Goal: Find specific page/section: Find specific page/section

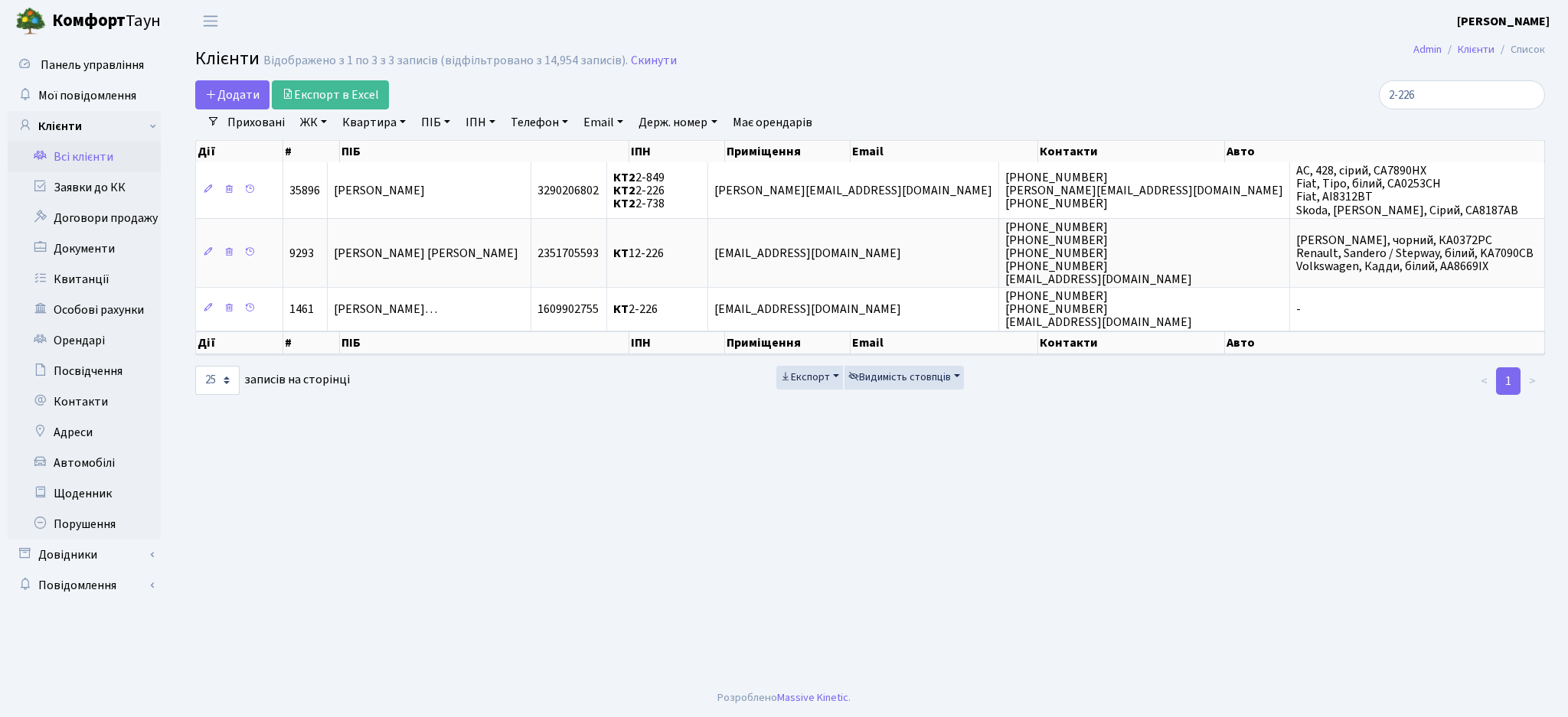
select select "25"
click at [87, 155] on link "Всі клієнти" at bounding box center [83, 156] width 153 height 30
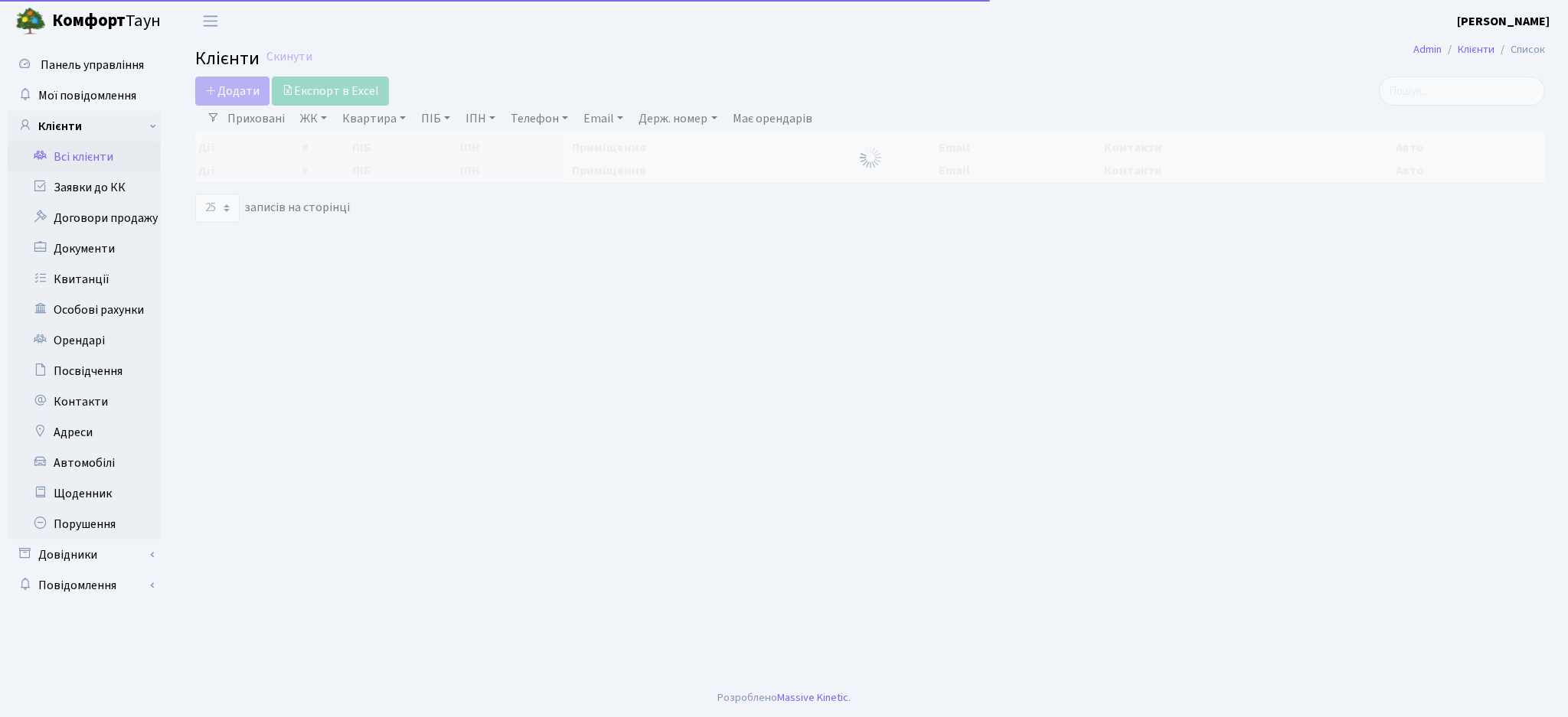
select select "25"
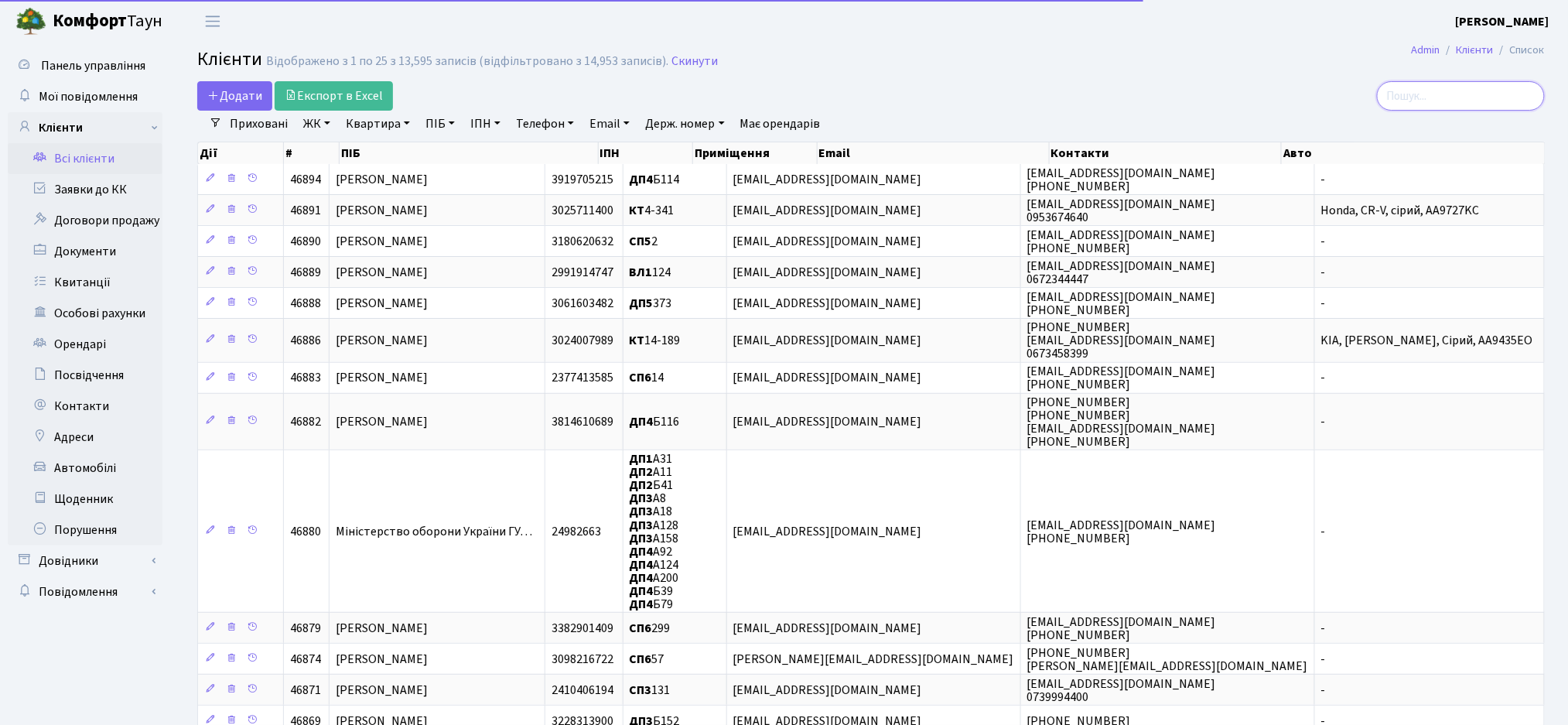
click at [1447, 96] on input "search" at bounding box center [1462, 96] width 168 height 30
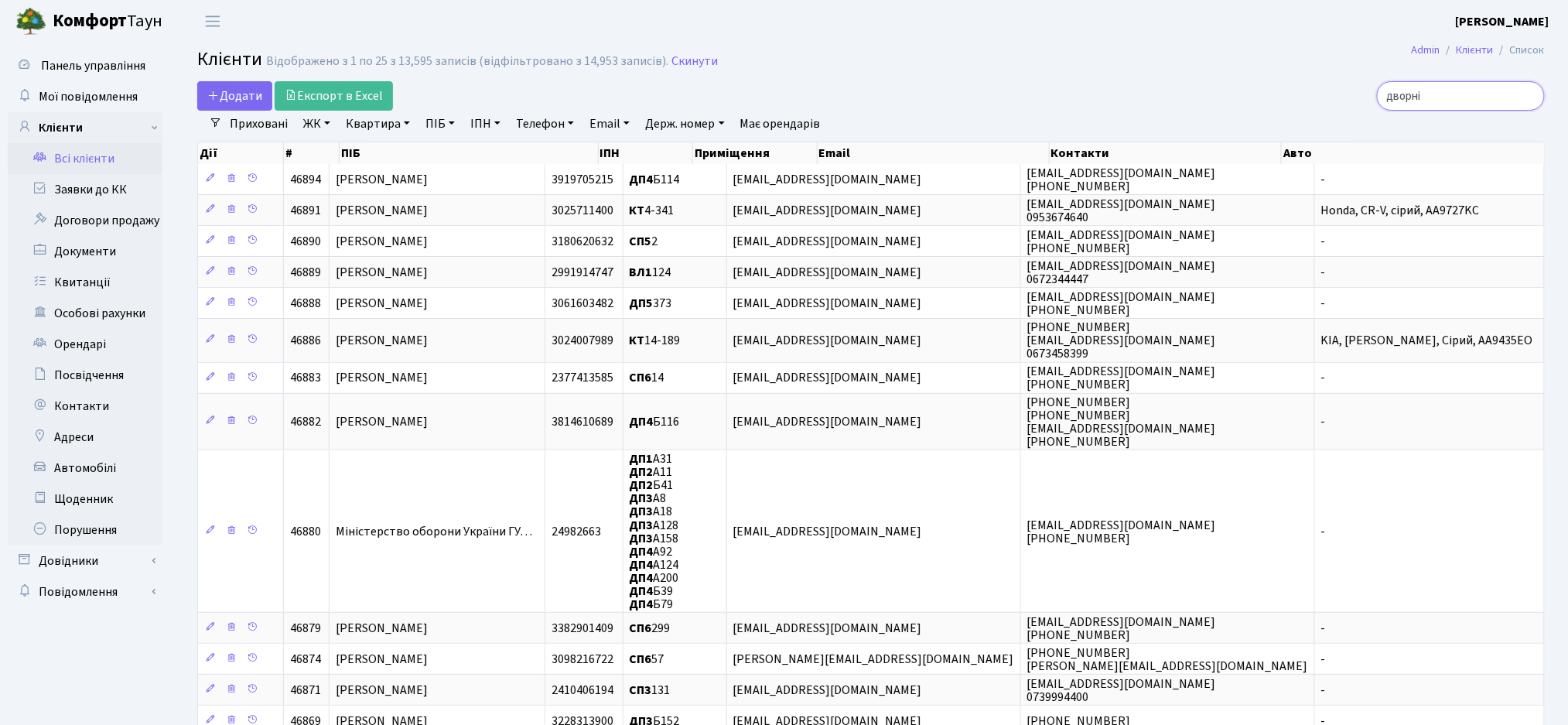
type input "дворнік"
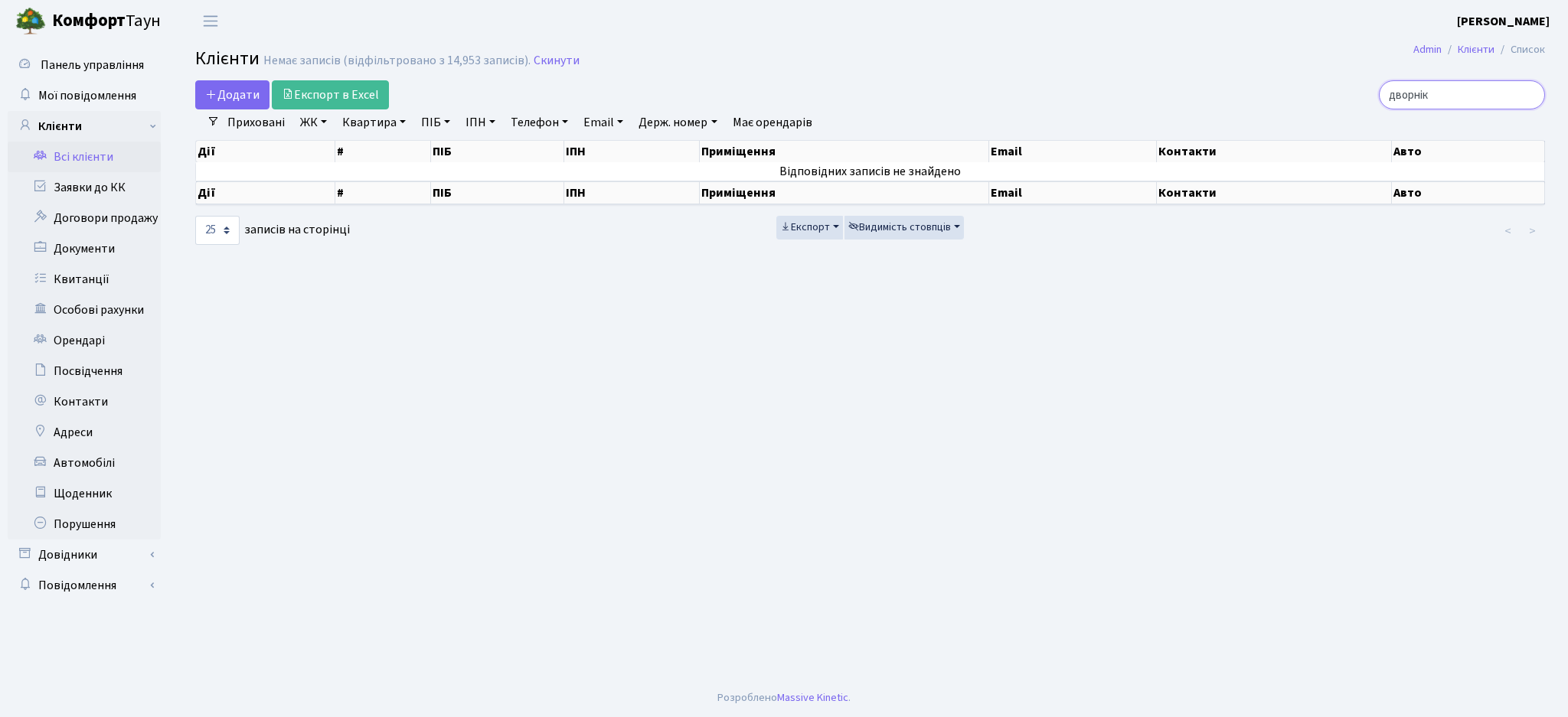
drag, startPoint x: 1485, startPoint y: 91, endPoint x: 1270, endPoint y: 91, distance: 215.0
click at [1270, 91] on div "дворнік" at bounding box center [1326, 95] width 435 height 29
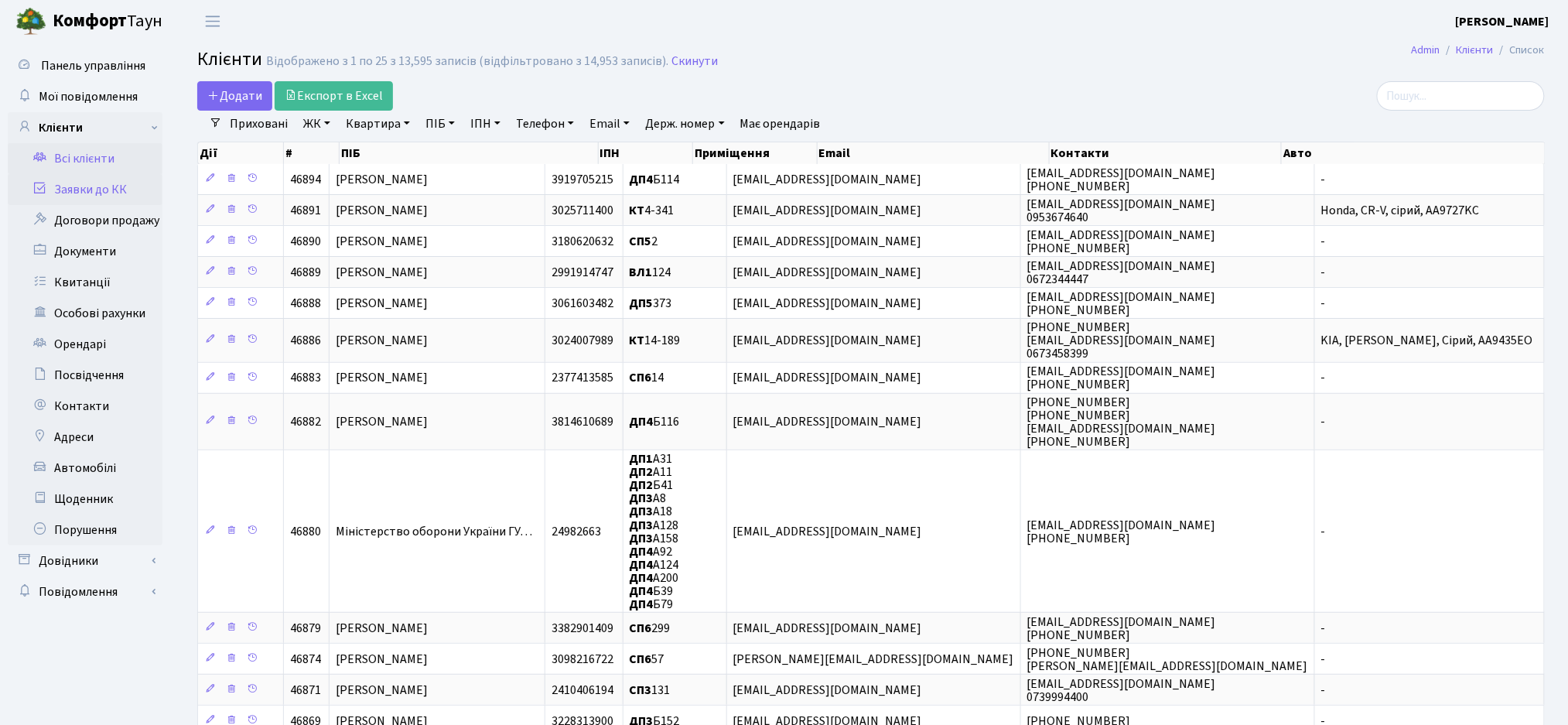
click at [64, 196] on link "Заявки до КК" at bounding box center [84, 189] width 154 height 31
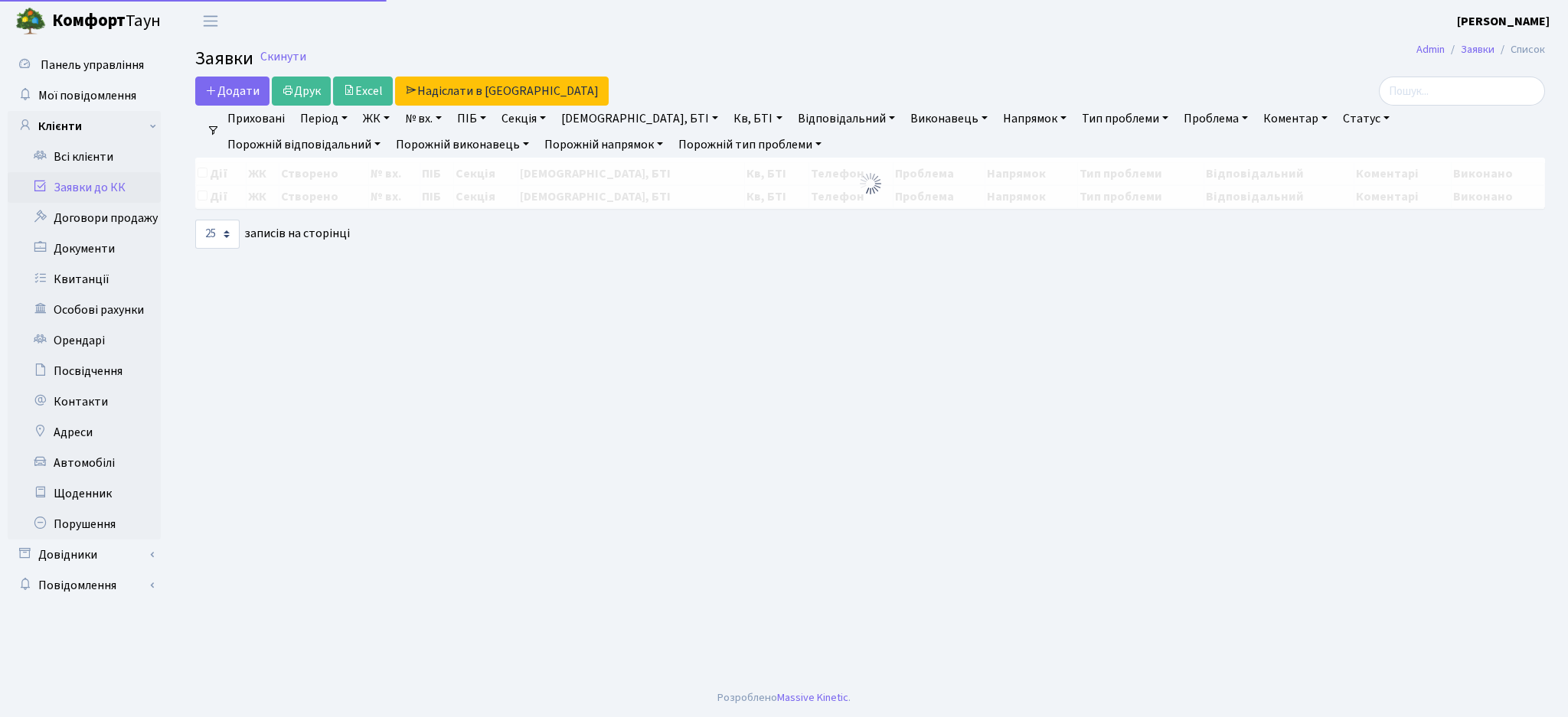
select select "25"
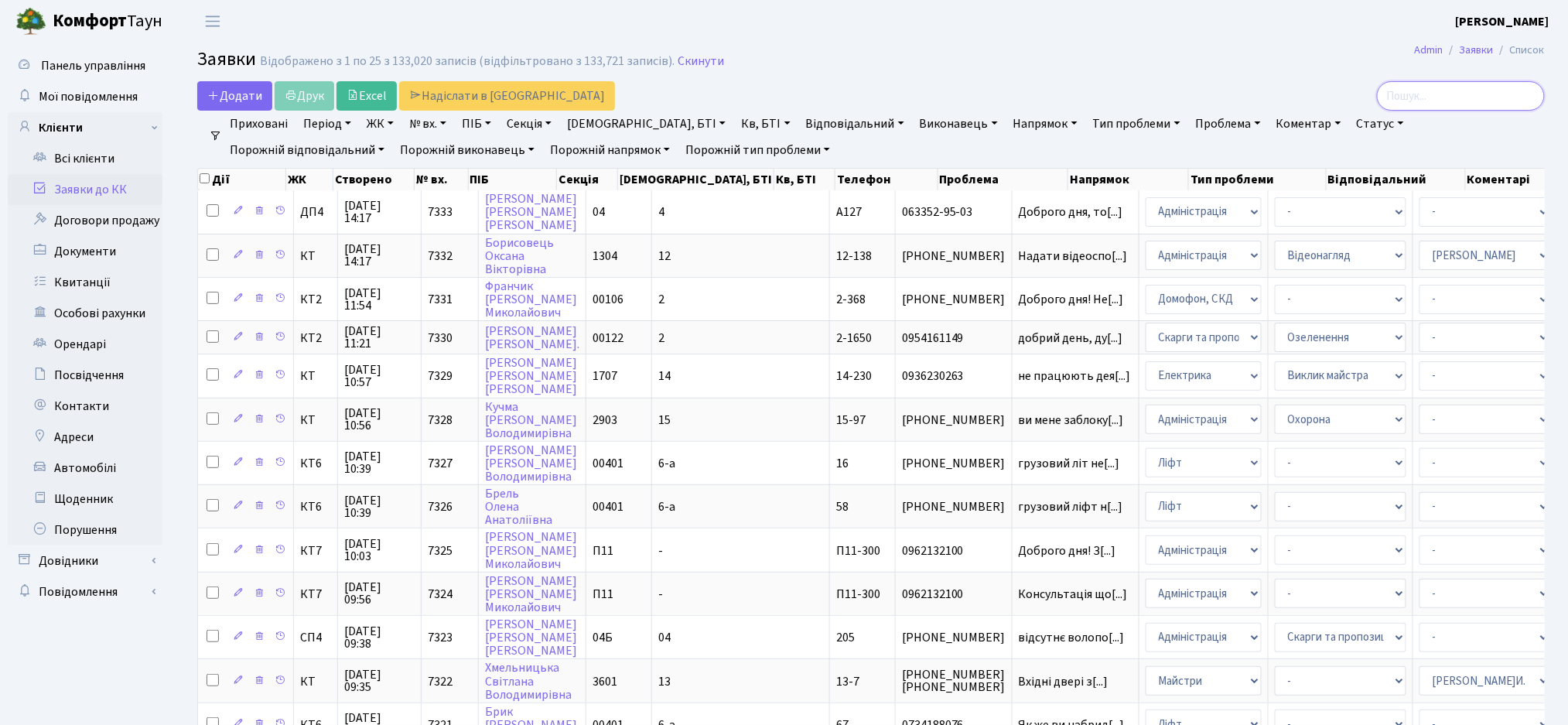
click at [1469, 95] on input "search" at bounding box center [1462, 96] width 168 height 30
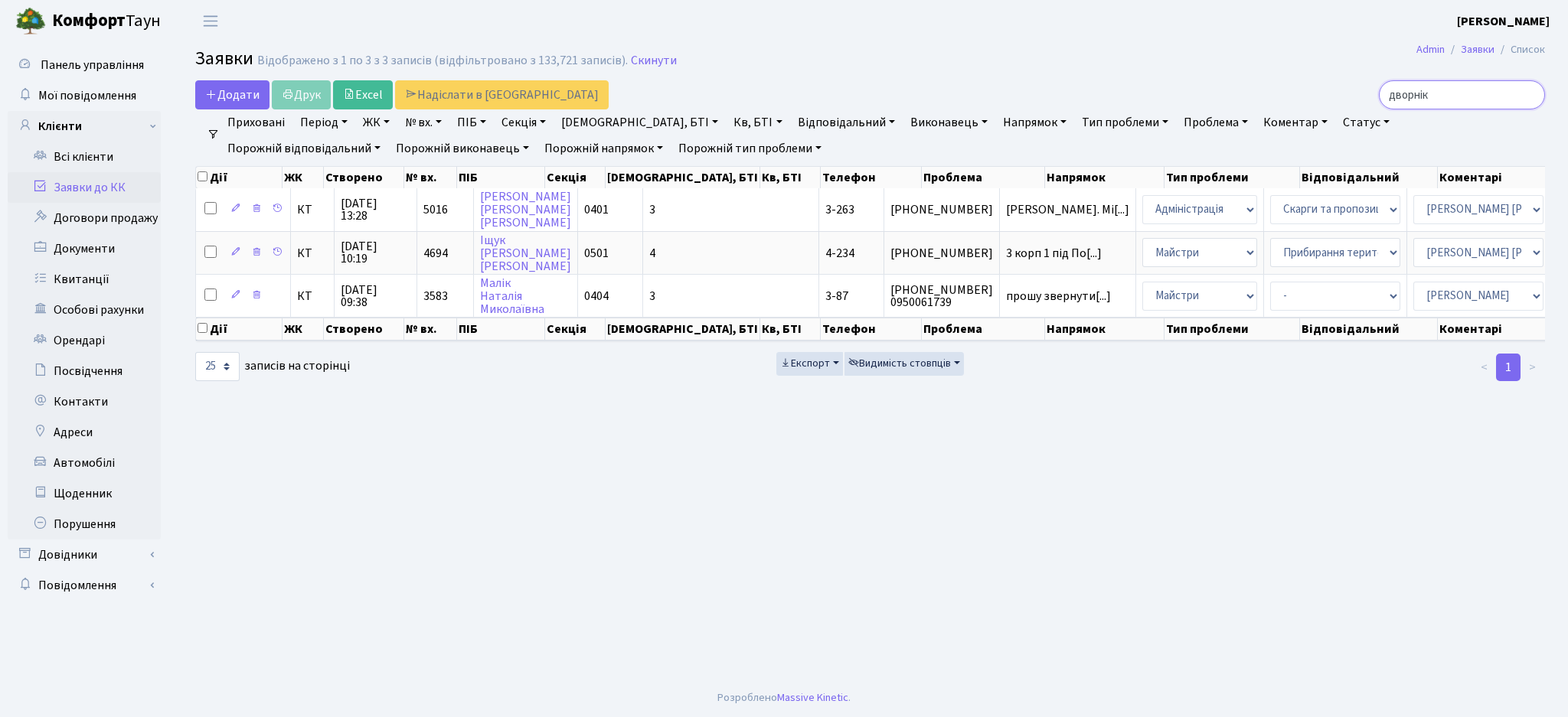
type input "дворнік"
